Goal: Task Accomplishment & Management: Manage account settings

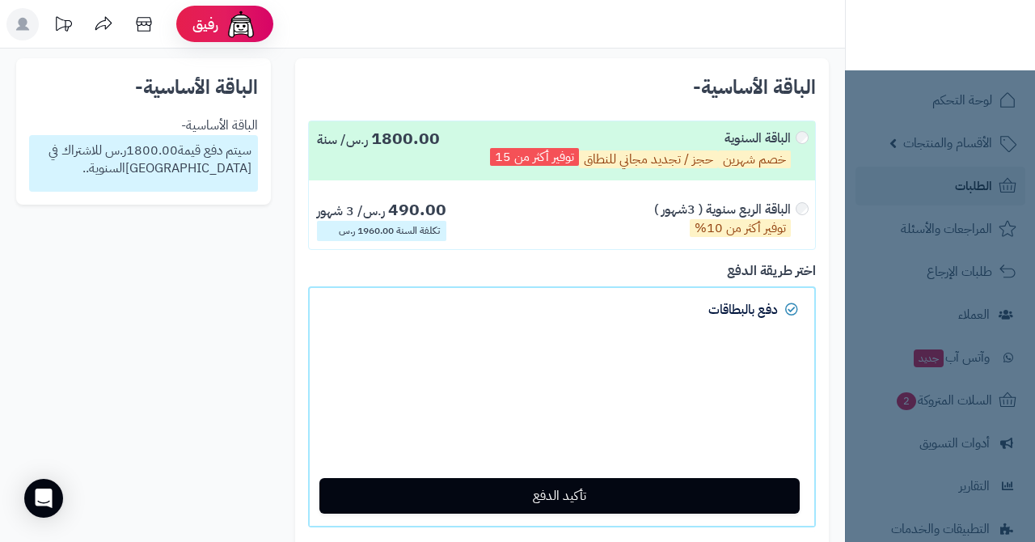
click at [945, 245] on nav "لوحة التحكم الأقسام والمنتجات المنتجات الأقسام الماركات مواصفات المنتجات مواصفا…" at bounding box center [940, 291] width 190 height 542
click at [958, 190] on nav "لوحة التحكم الأقسام والمنتجات المنتجات الأقسام الماركات مواصفات المنتجات مواصفا…" at bounding box center [940, 291] width 190 height 542
click at [146, 22] on icon at bounding box center [143, 24] width 15 height 15
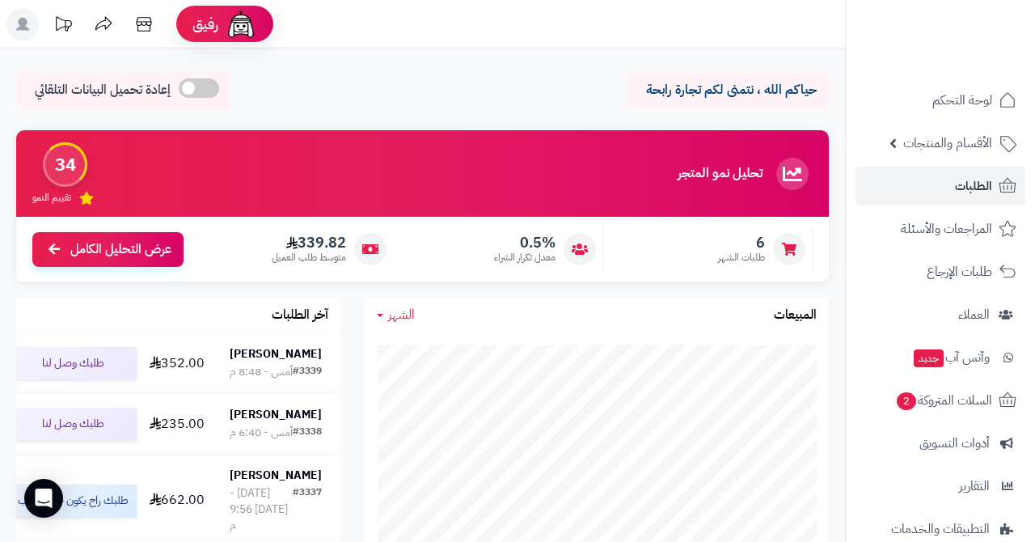
click at [969, 198] on link "الطلبات" at bounding box center [940, 186] width 170 height 39
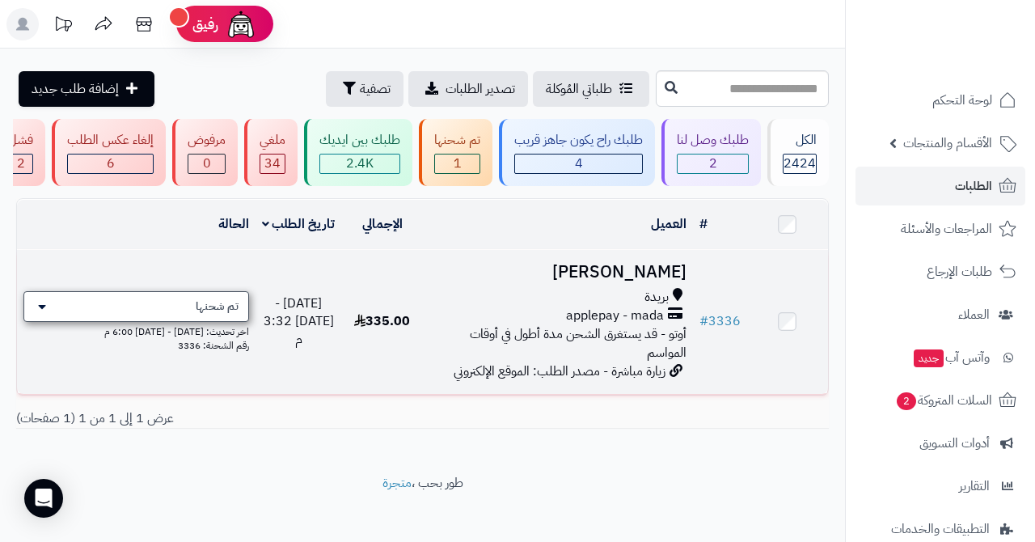
click at [198, 302] on span "تم شحنها" at bounding box center [217, 306] width 43 height 16
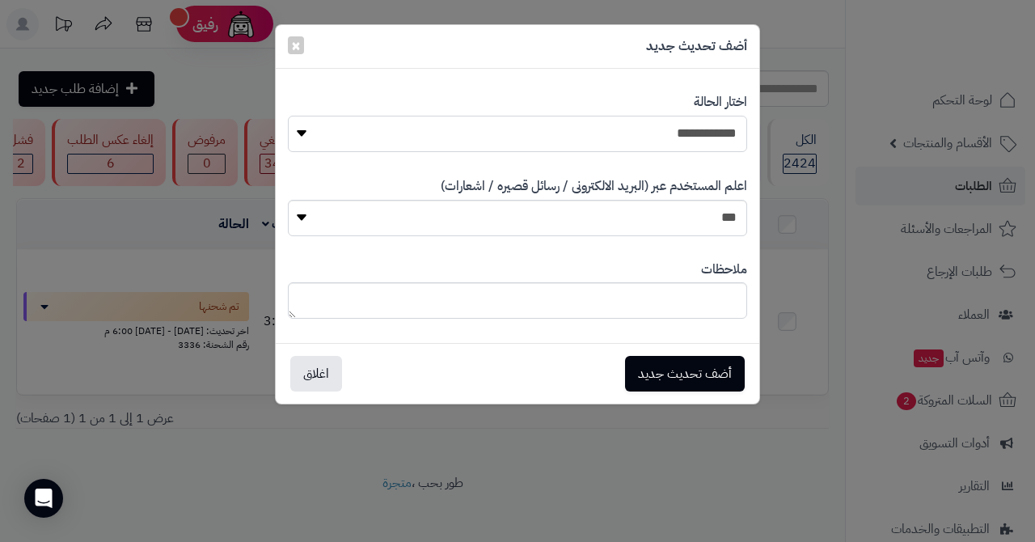
select select "*"
click at [670, 371] on button "أضف تحديث جديد" at bounding box center [685, 373] width 120 height 36
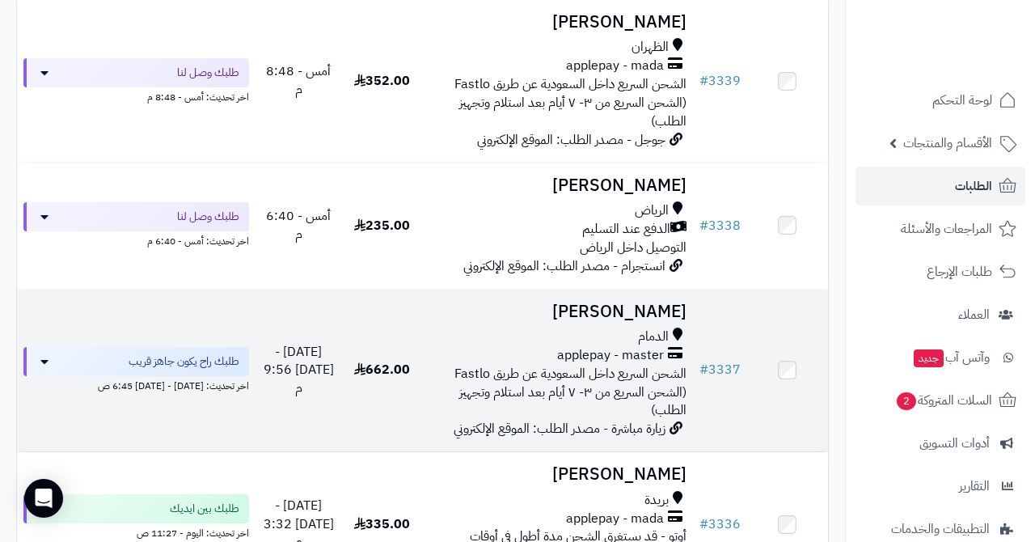
scroll to position [251, 0]
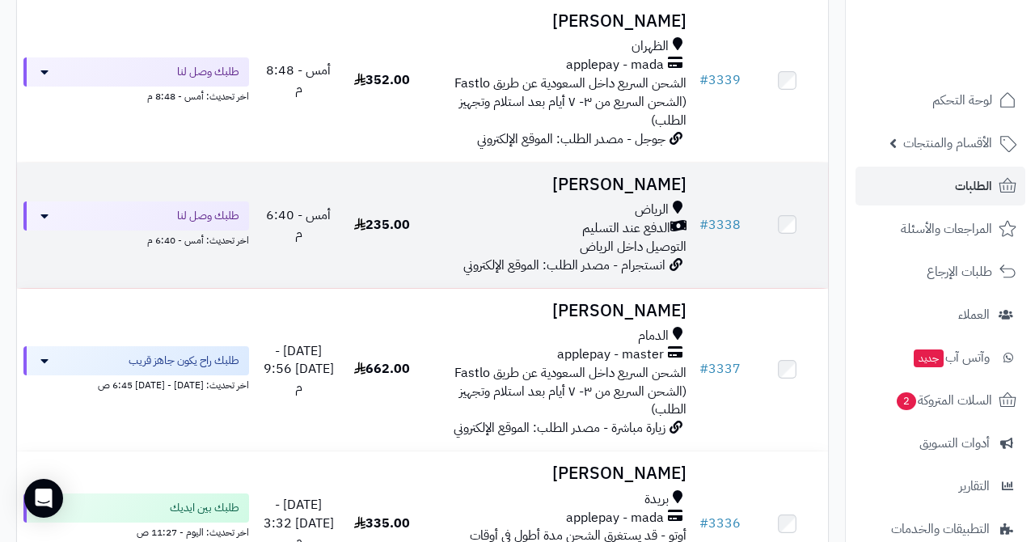
click at [606, 184] on h3 "[PERSON_NAME]" at bounding box center [557, 184] width 257 height 19
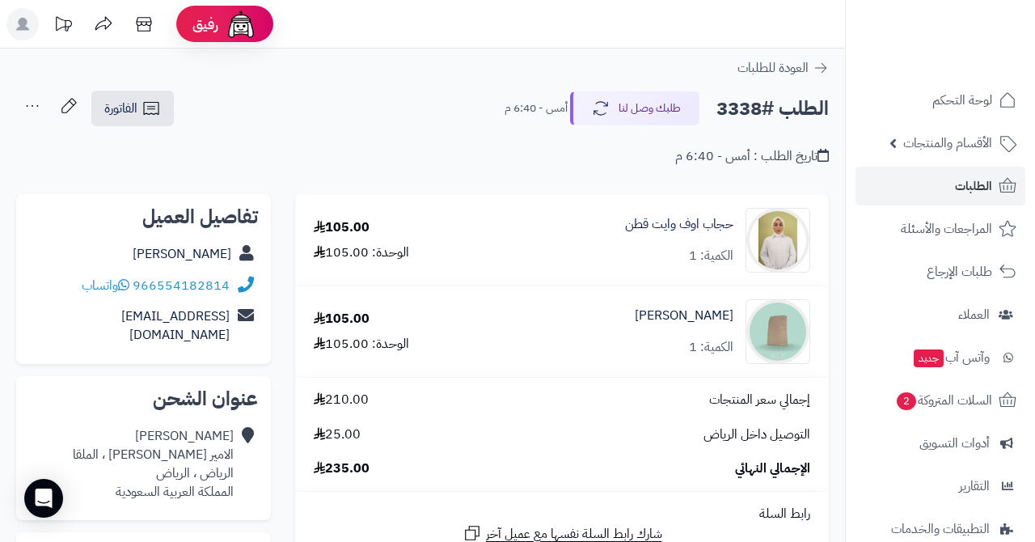
click at [957, 190] on span "الطلبات" at bounding box center [973, 186] width 37 height 23
